Goal: Information Seeking & Learning: Learn about a topic

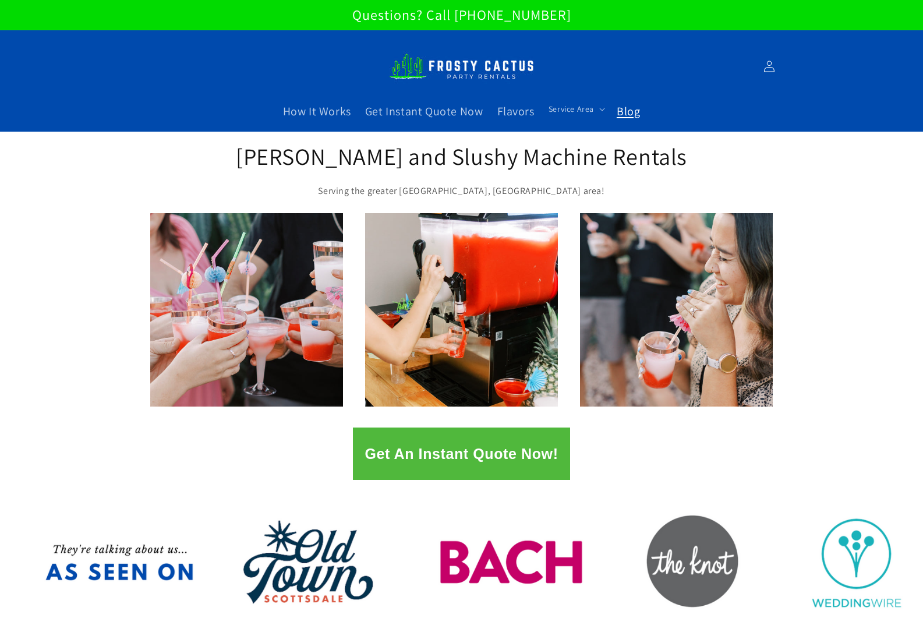
click at [632, 116] on span "Blog" at bounding box center [628, 111] width 23 height 15
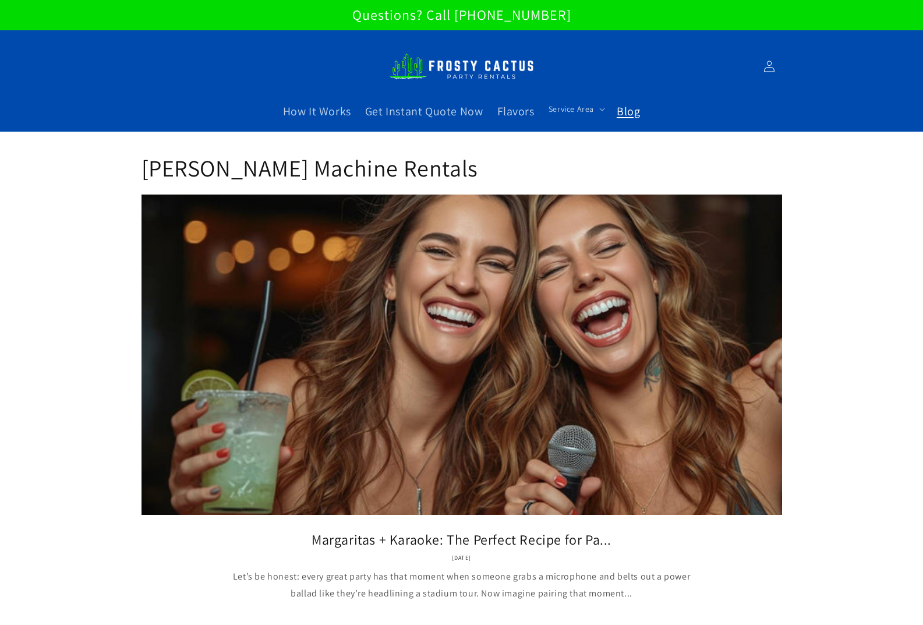
click at [532, 530] on link "Margaritas + Karaoke: The Perfect Recipe for Pa..." at bounding box center [461, 539] width 605 height 18
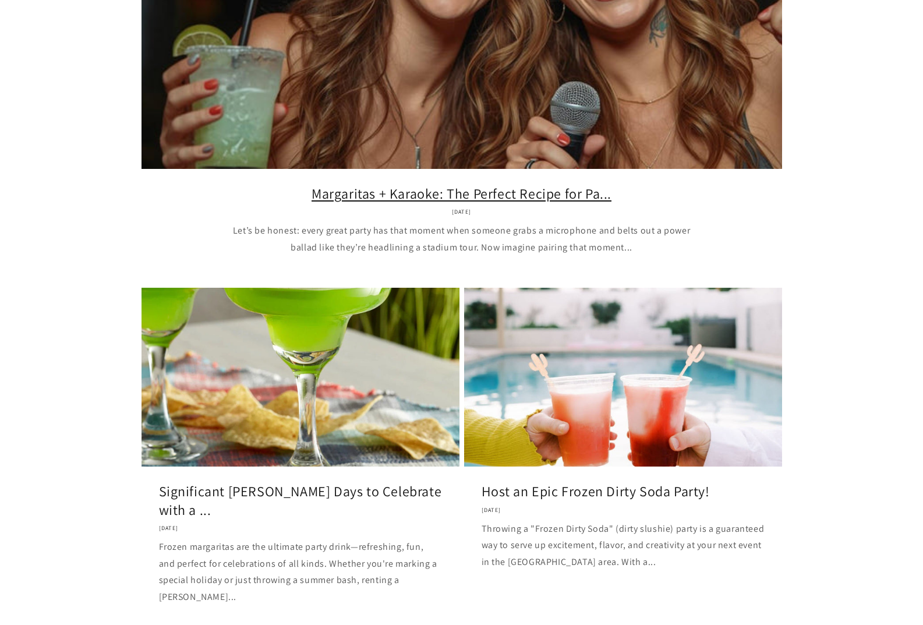
scroll to position [408, 0]
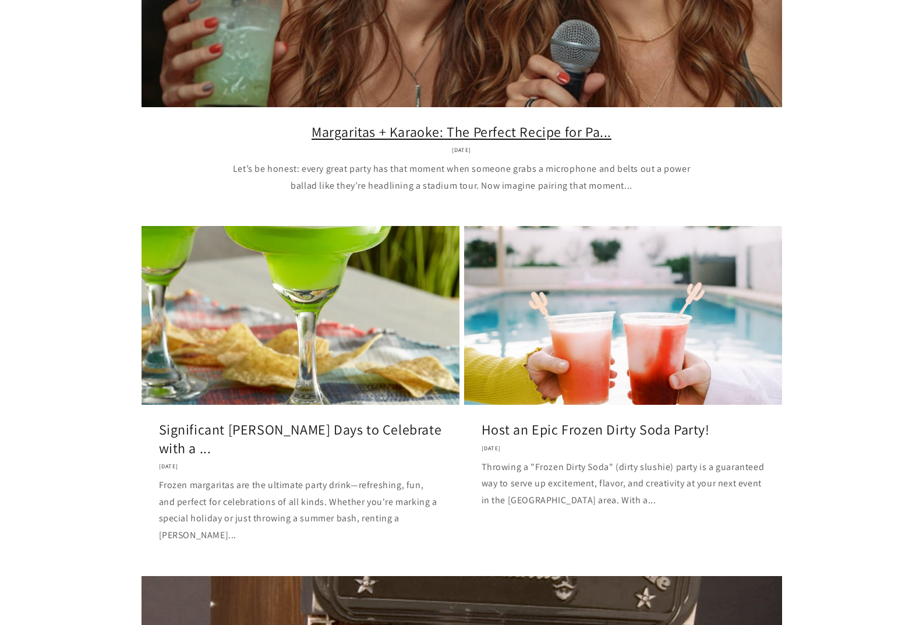
click at [479, 138] on link "Margaritas + Karaoke: The Perfect Recipe for Pa..." at bounding box center [461, 132] width 605 height 18
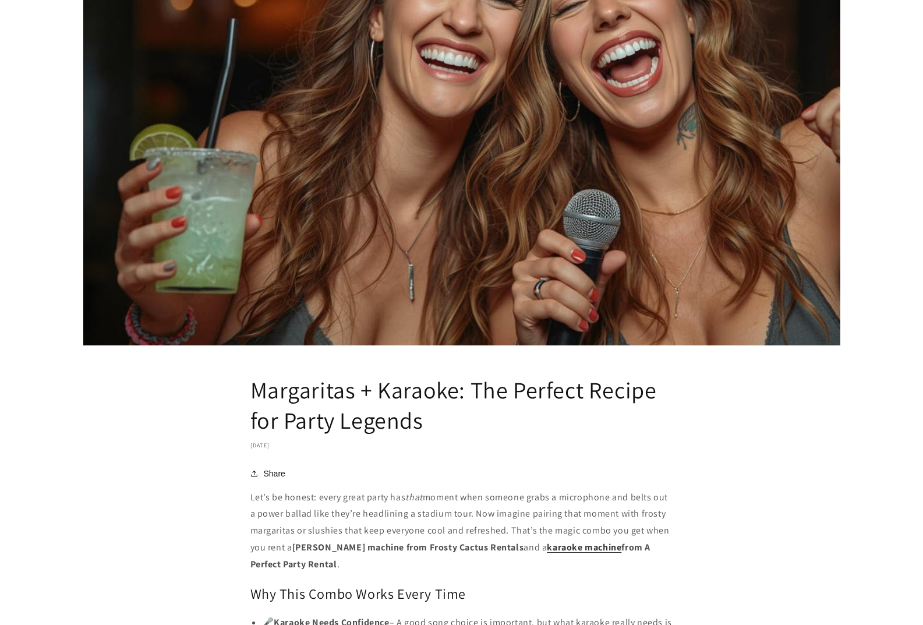
scroll to position [408, 0]
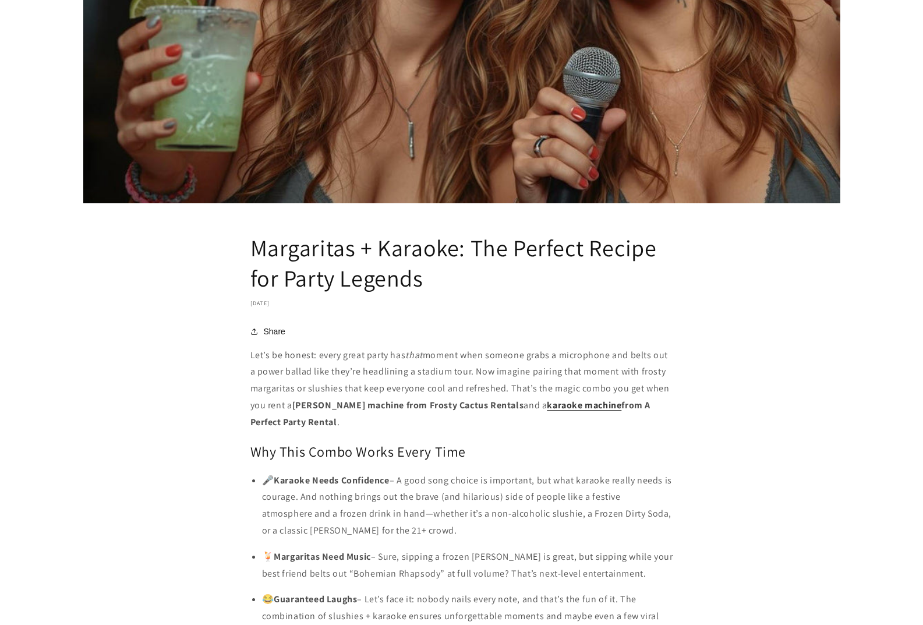
click at [467, 345] on article "Margaritas + Karaoke: The Perfect Recipe for Party Legends October 2, 2025 Shar…" at bounding box center [461, 336] width 923 height 1225
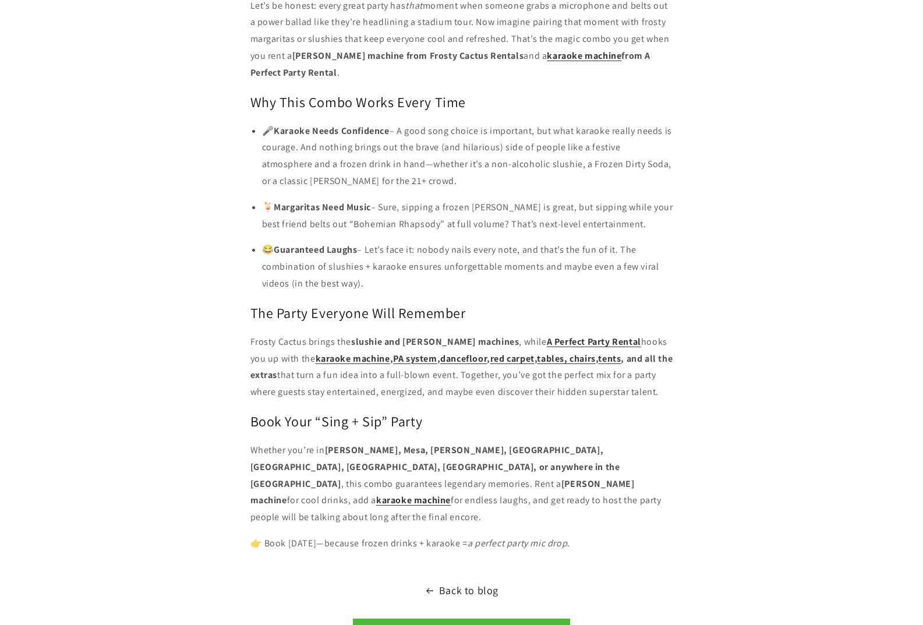
scroll to position [699, 0]
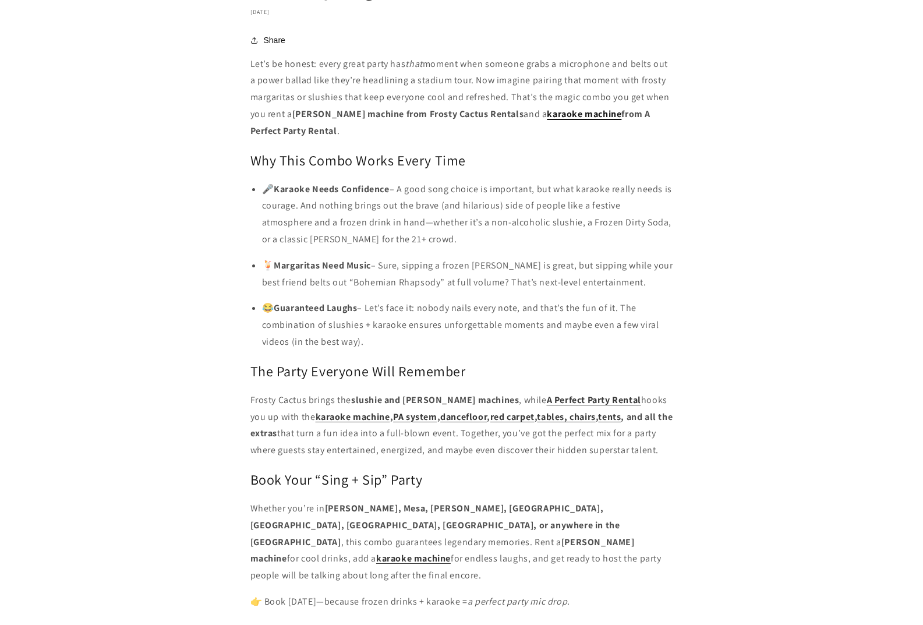
click at [578, 110] on link "karaoke machine" at bounding box center [584, 114] width 75 height 12
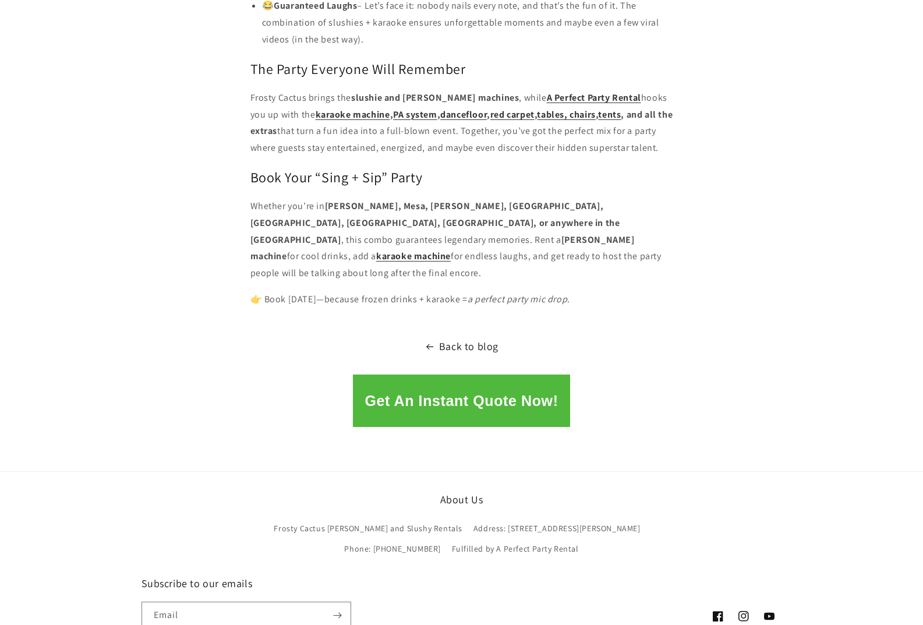
scroll to position [1100, 0]
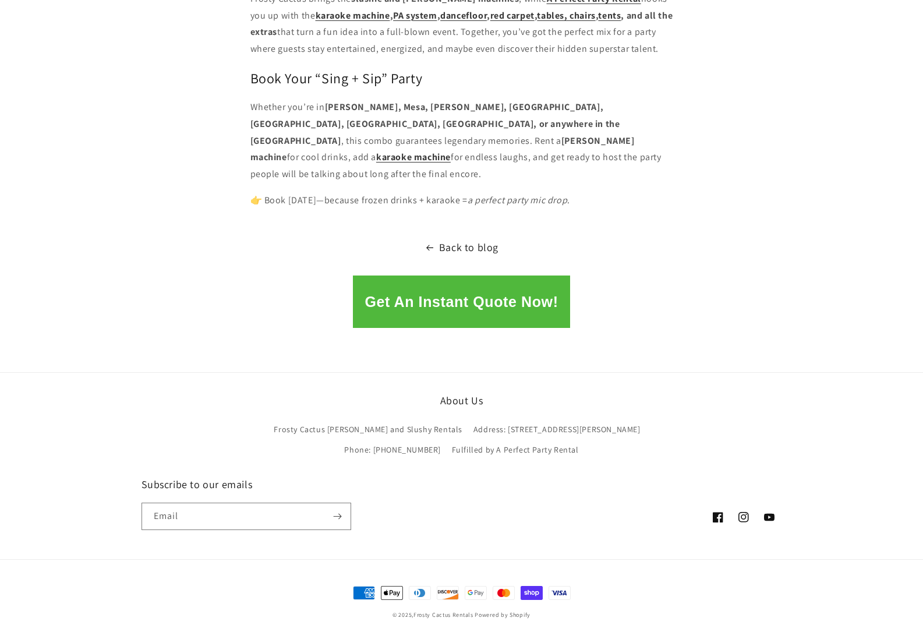
click at [474, 291] on button "Get An Instant Quote Now!" at bounding box center [461, 301] width 217 height 52
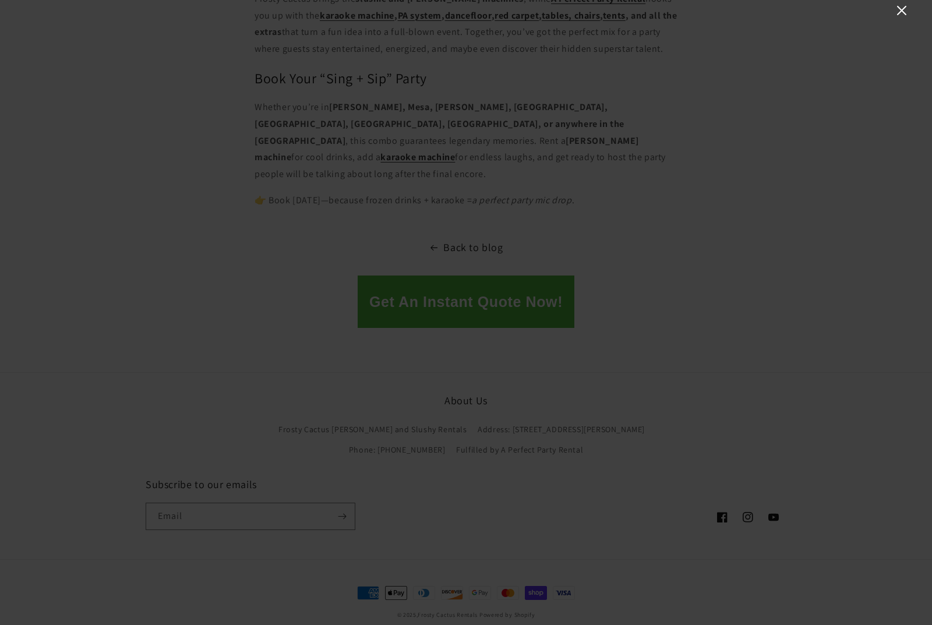
click at [906, 12] on icon "Close" at bounding box center [901, 10] width 14 height 14
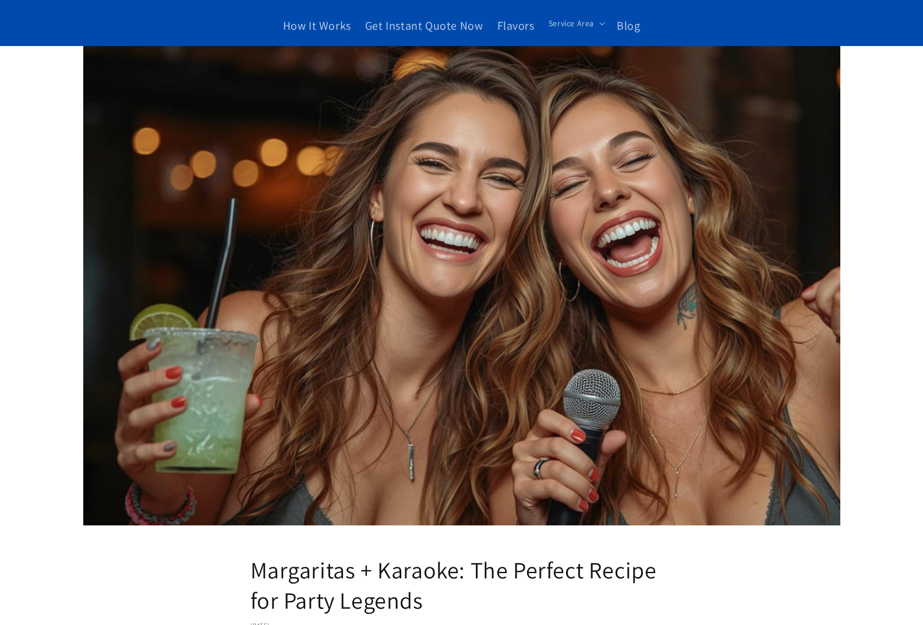
scroll to position [0, 0]
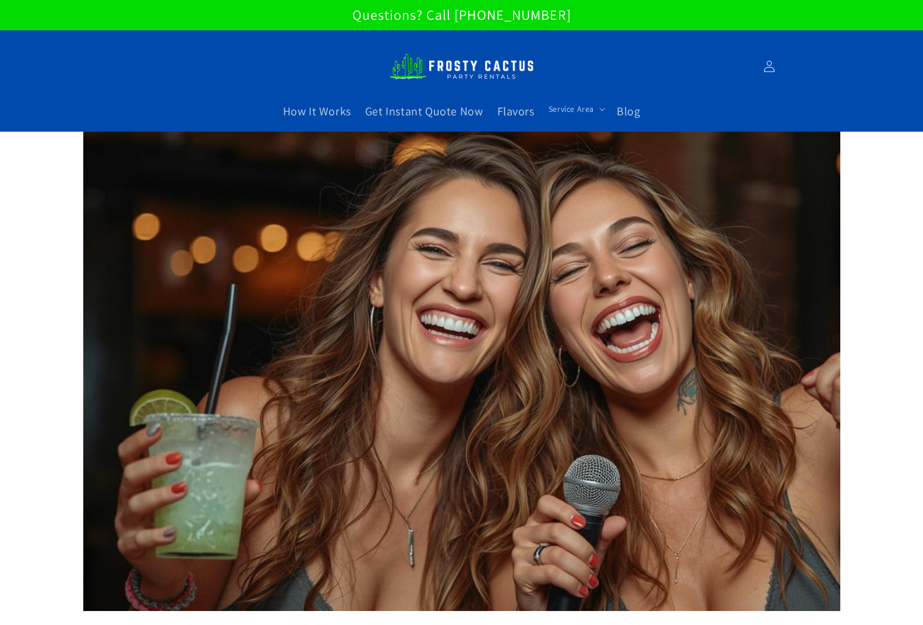
click at [424, 64] on img at bounding box center [462, 67] width 146 height 40
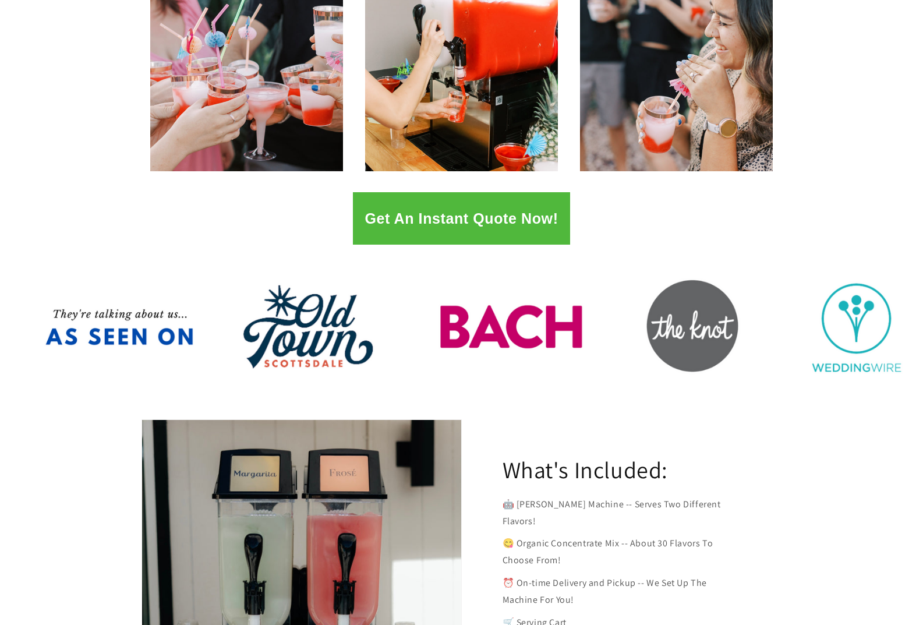
scroll to position [291, 0]
